Goal: Task Accomplishment & Management: Complete application form

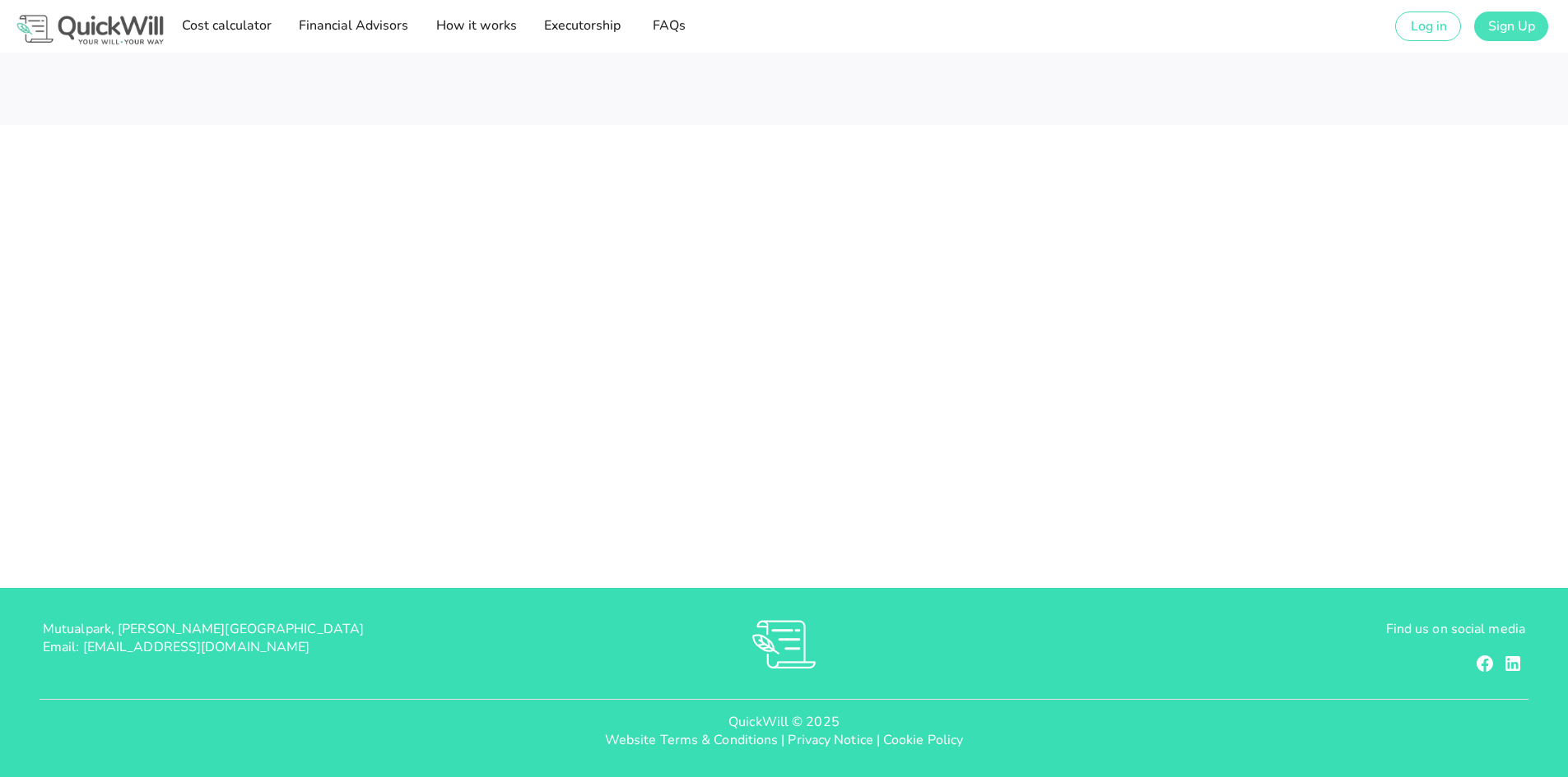
type input "[PERSON_NAME][EMAIL_ADDRESS][DOMAIN_NAME]"
click at [1512, 27] on span "Sign Up" at bounding box center [1511, 26] width 47 height 18
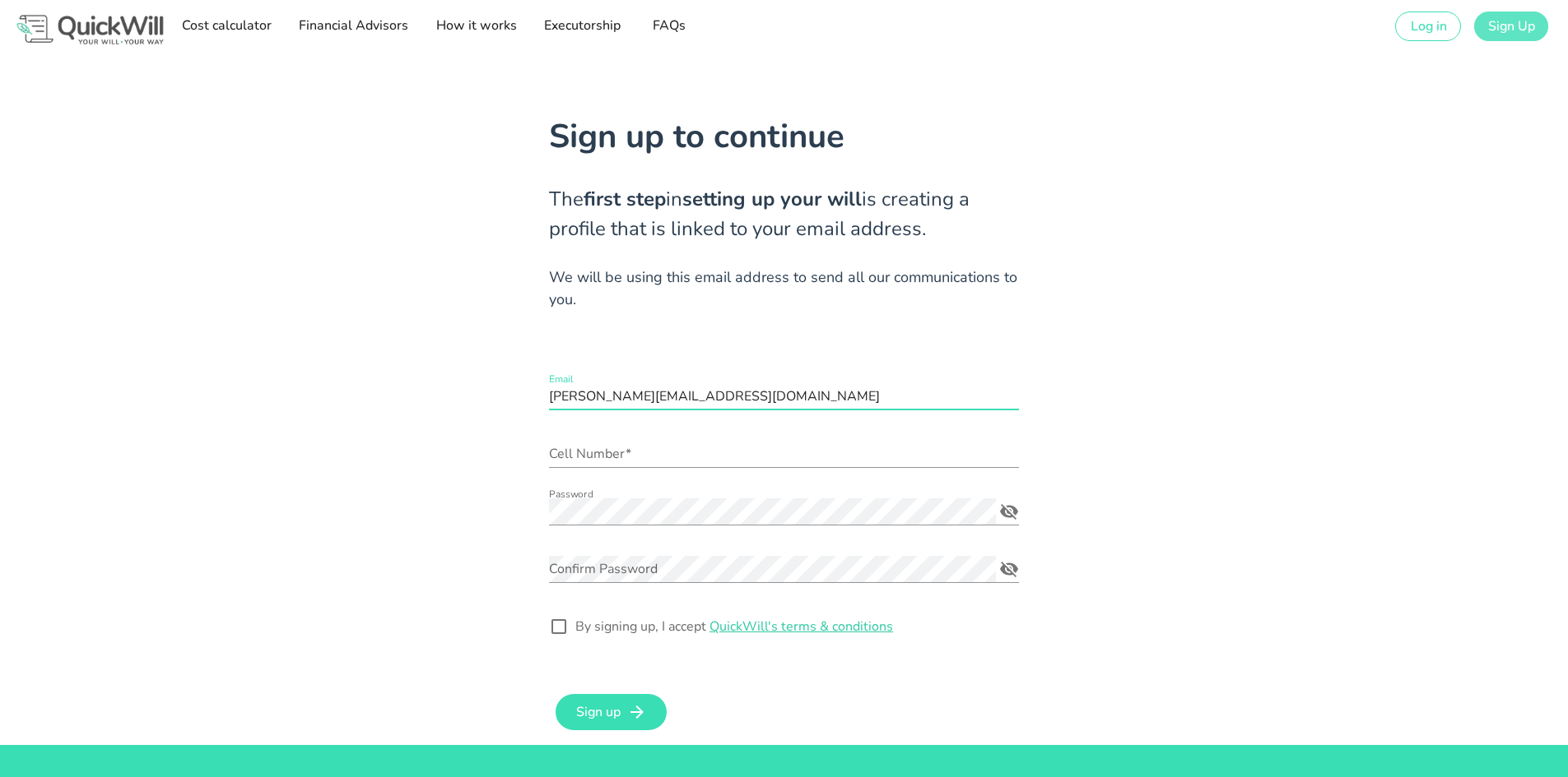
scroll to position [1, 0]
drag, startPoint x: 801, startPoint y: 406, endPoint x: 478, endPoint y: 406, distance: 323.0
click at [481, 405] on div "Sign up to continue The first step in setting up your will is creating a profil…" at bounding box center [784, 399] width 1469 height 693
type input "R"
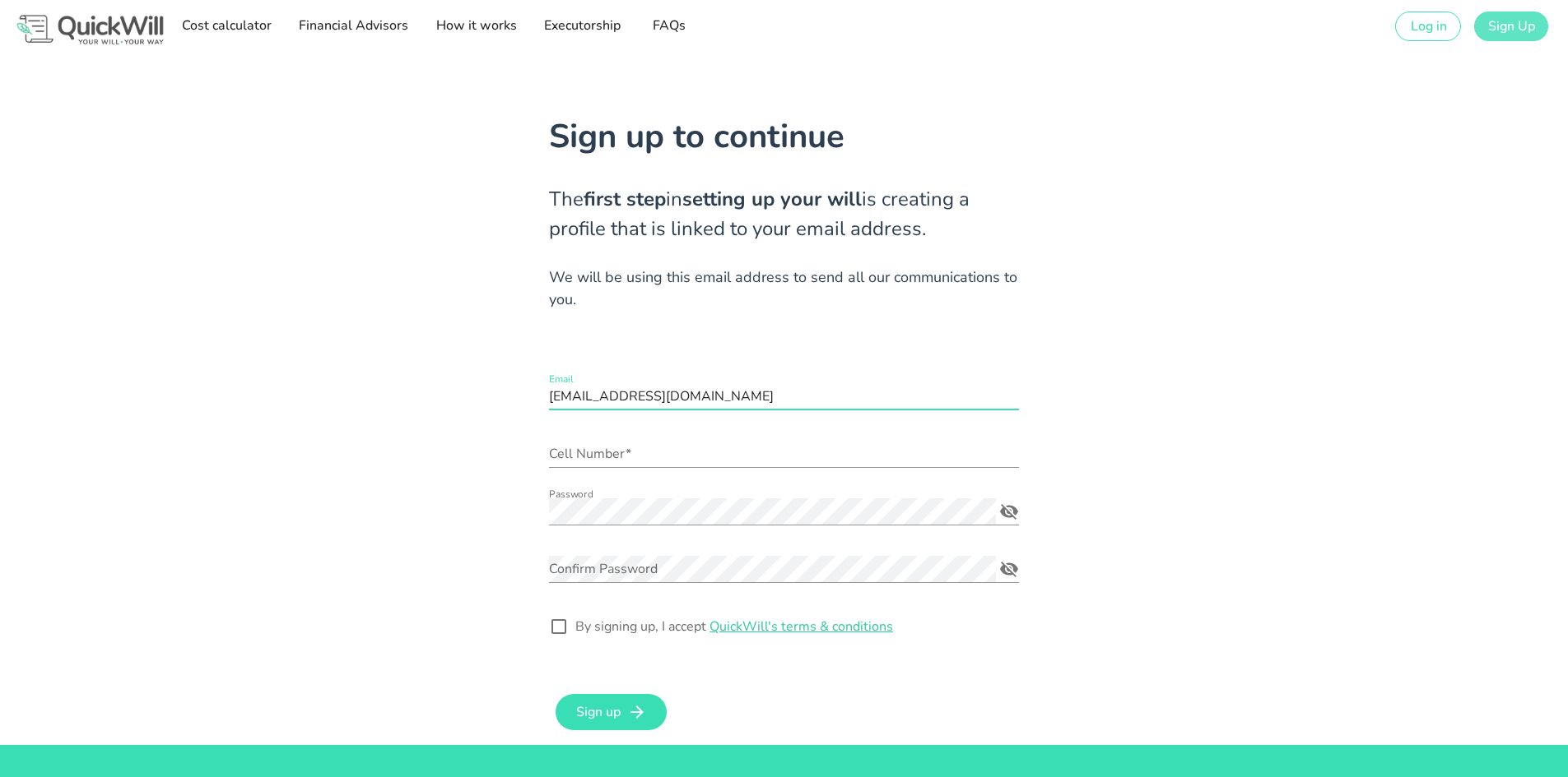
type input "[EMAIL_ADDRESS][DOMAIN_NAME]"
click at [1369, 334] on div "Sign up to continue The first step in setting up your will is creating a profil…" at bounding box center [784, 399] width 1469 height 693
click at [1006, 514] on icon "Password appended action" at bounding box center [1008, 511] width 19 height 19
click at [506, 511] on div "Sign up to continue The first step in setting up your will is creating a profil…" at bounding box center [784, 399] width 1469 height 693
click at [605, 557] on div "Confirm Password" at bounding box center [772, 569] width 447 height 26
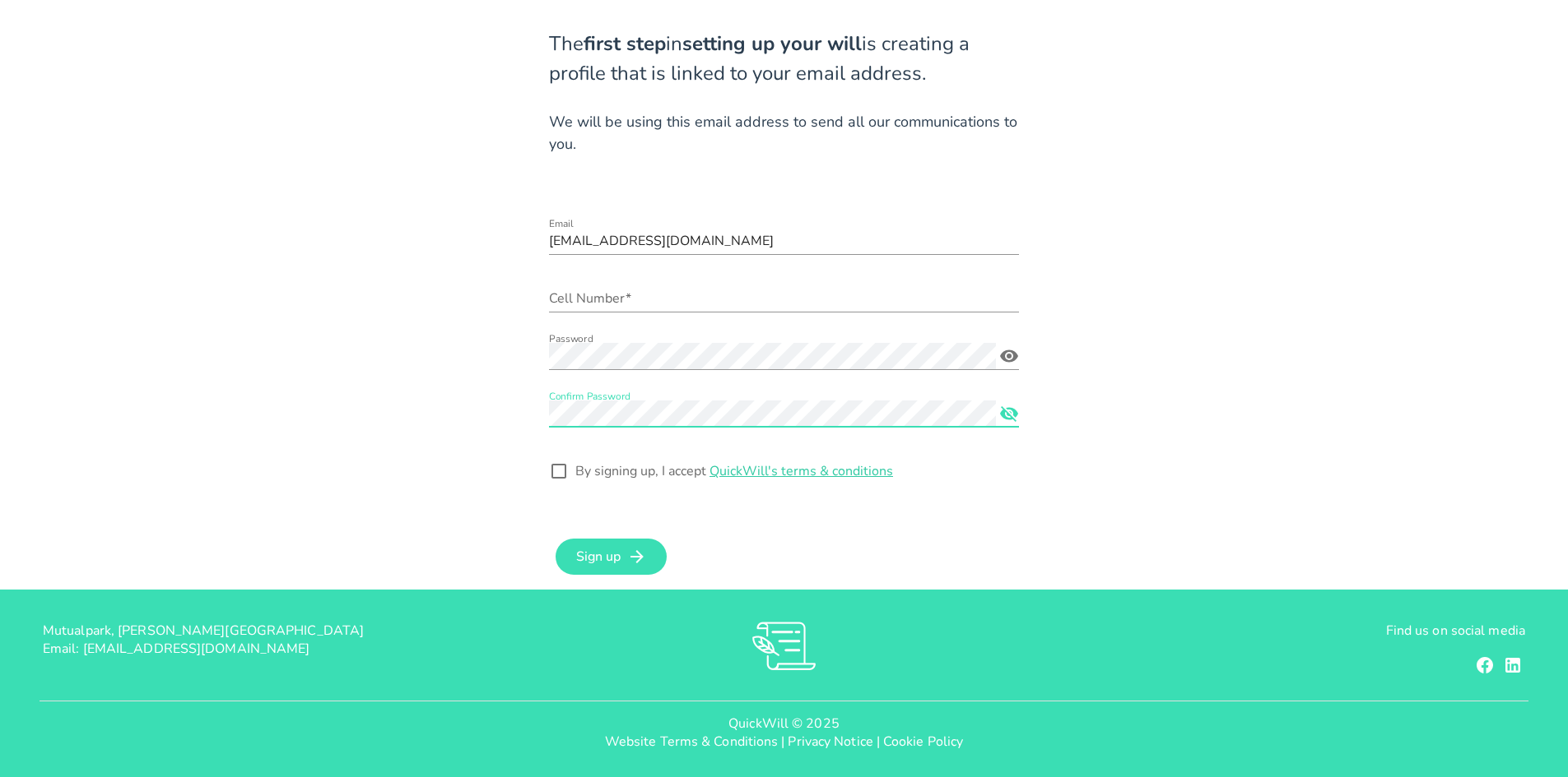
scroll to position [157, 0]
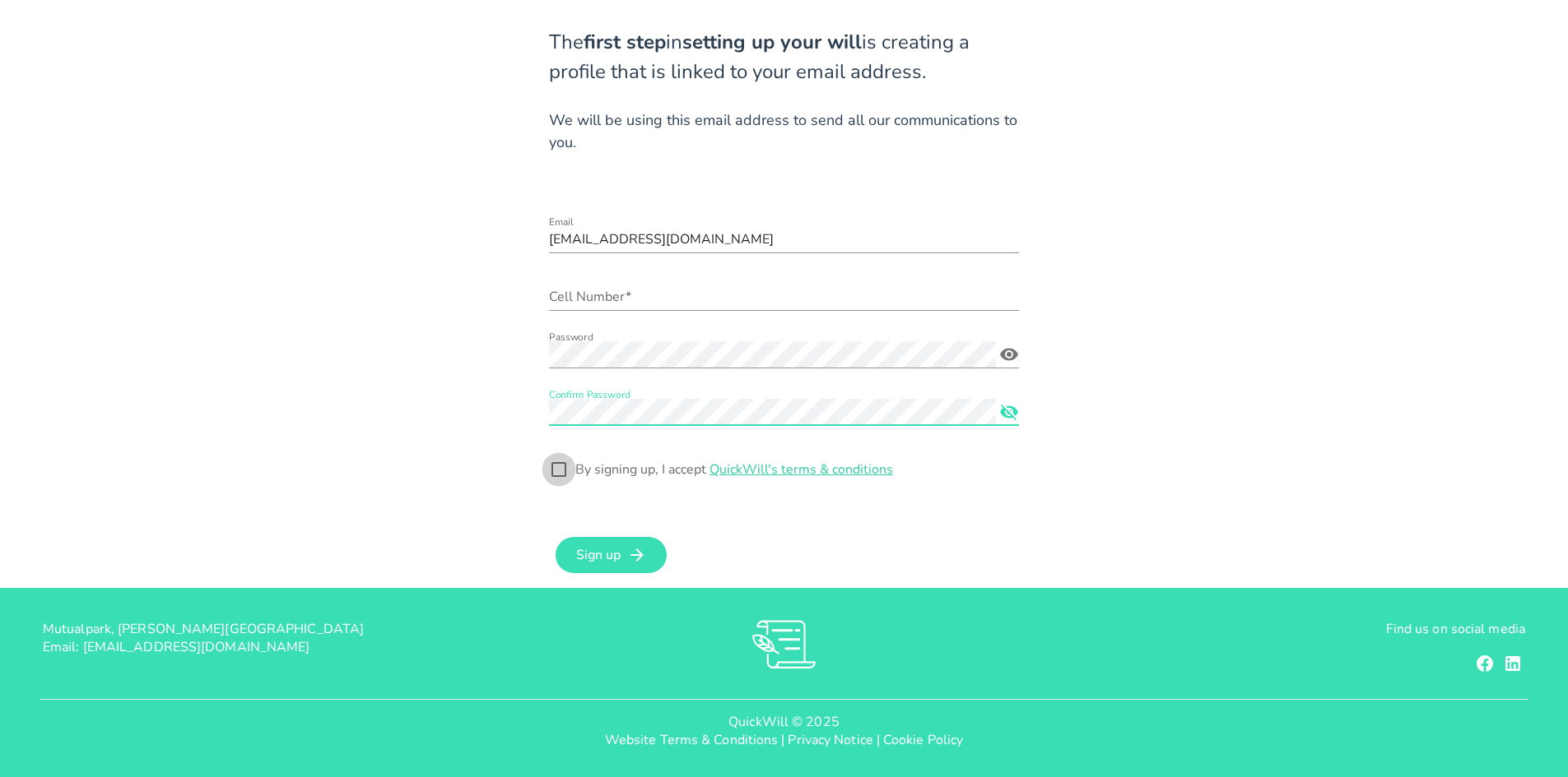
click at [560, 473] on div at bounding box center [559, 470] width 28 height 28
checkbox input "true"
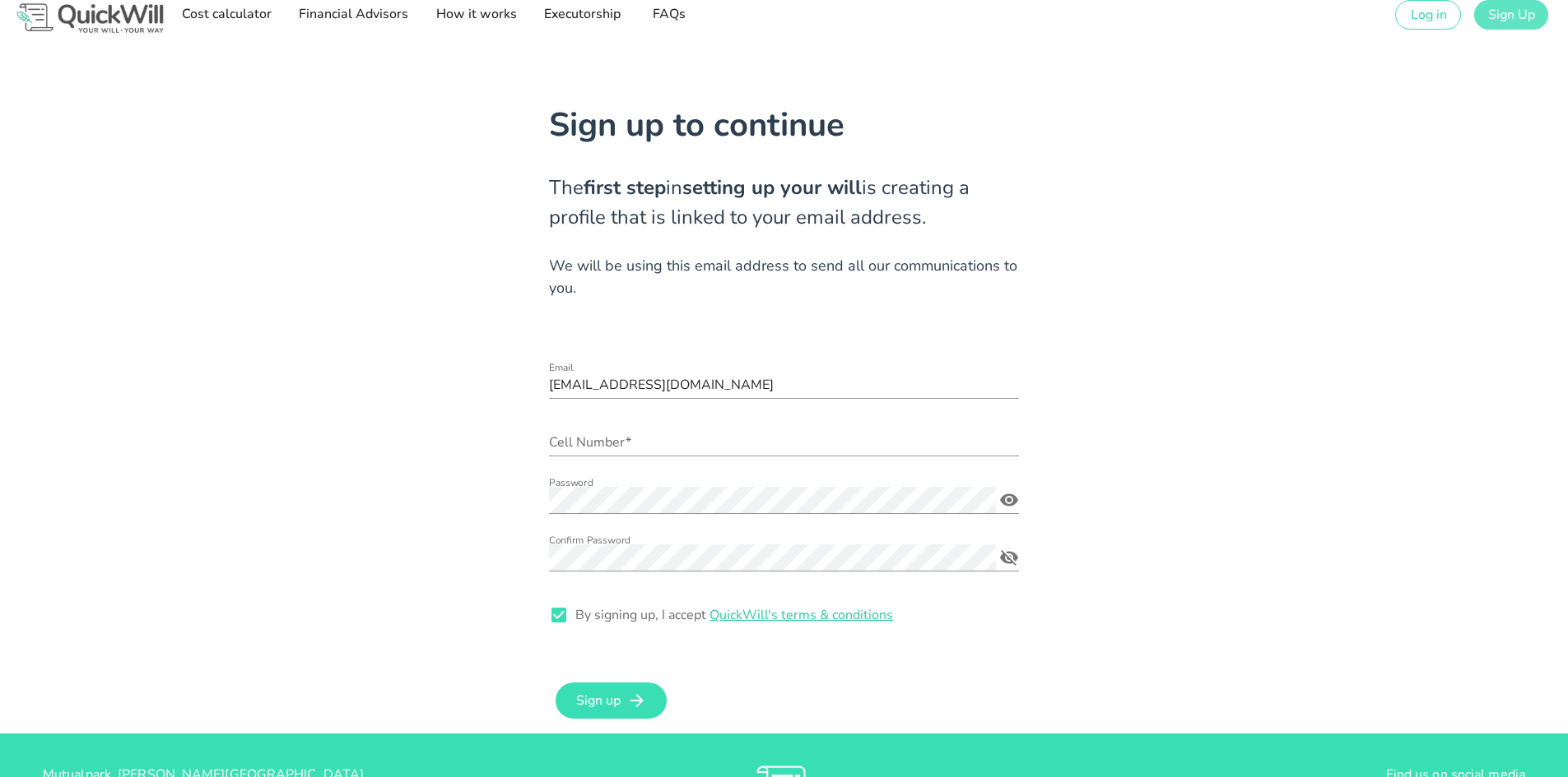
scroll to position [0, 0]
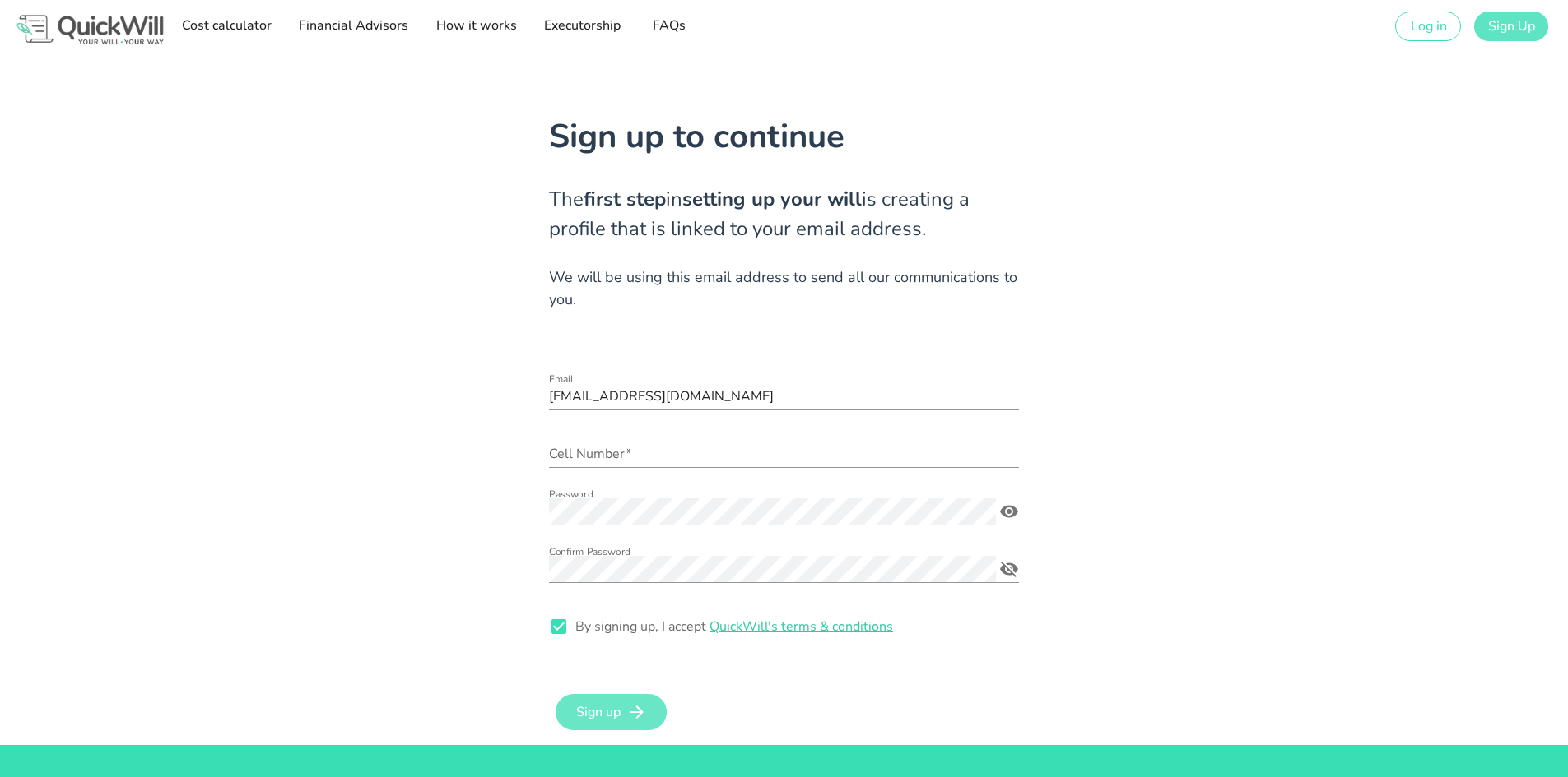
click at [617, 716] on span "Sign up" at bounding box center [598, 712] width 46 height 18
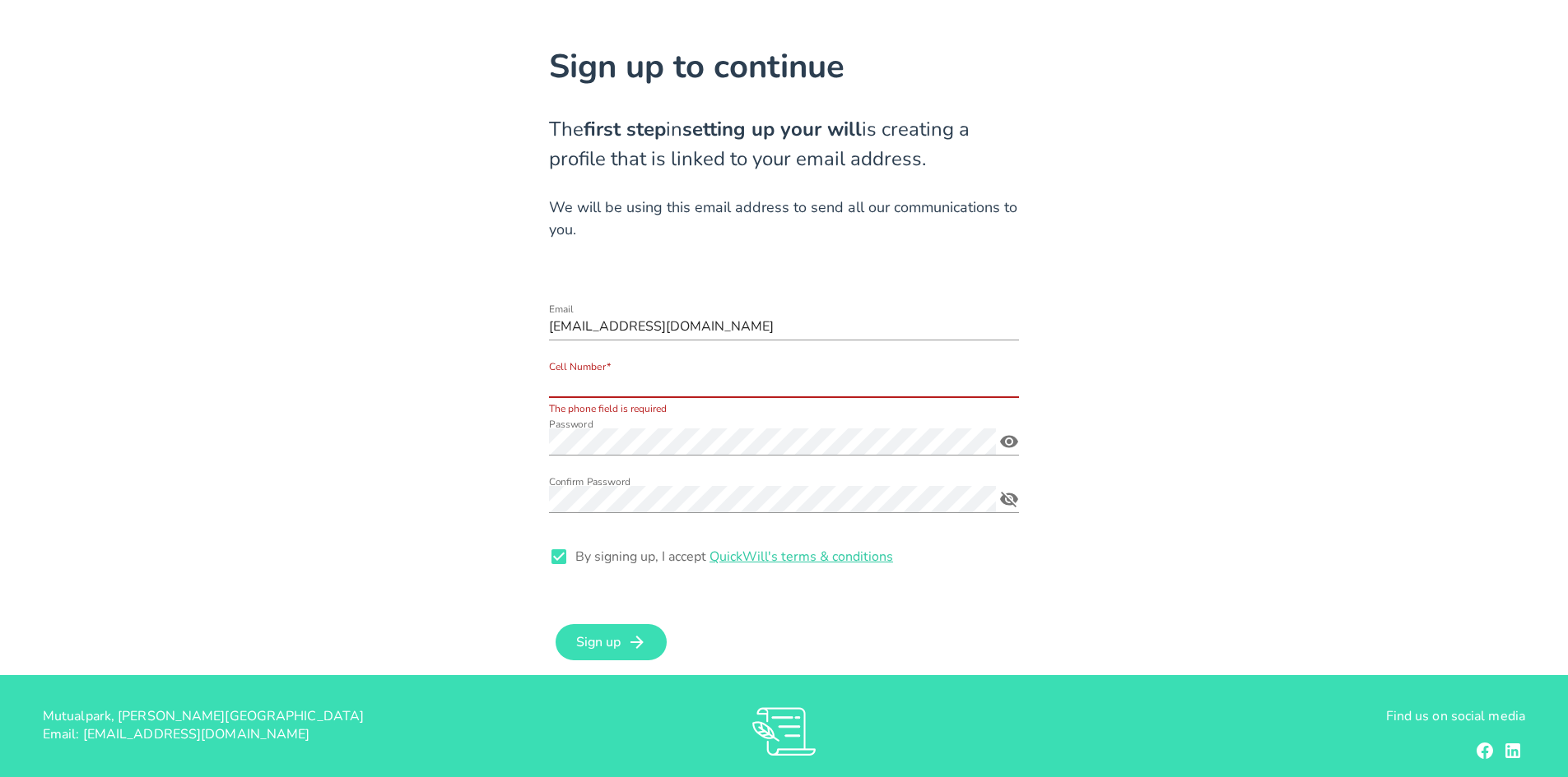
click at [606, 385] on input "Cell Number*" at bounding box center [784, 385] width 470 height 26
type input "0832998959"
click at [626, 629] on button "Sign up" at bounding box center [611, 642] width 111 height 36
